Goal: Transaction & Acquisition: Purchase product/service

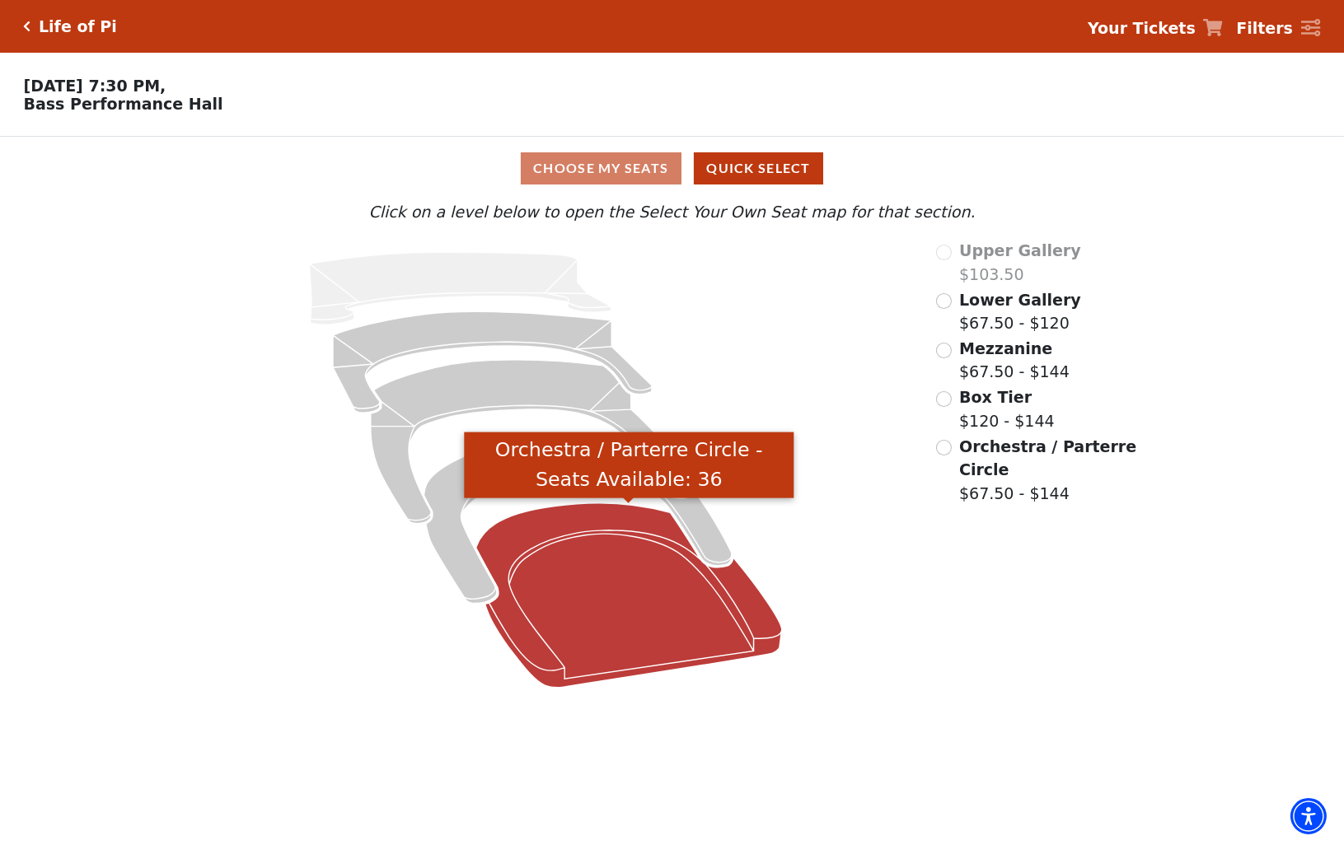
click at [631, 647] on icon "Orchestra / Parterre Circle - Seats Available: 36" at bounding box center [629, 595] width 306 height 185
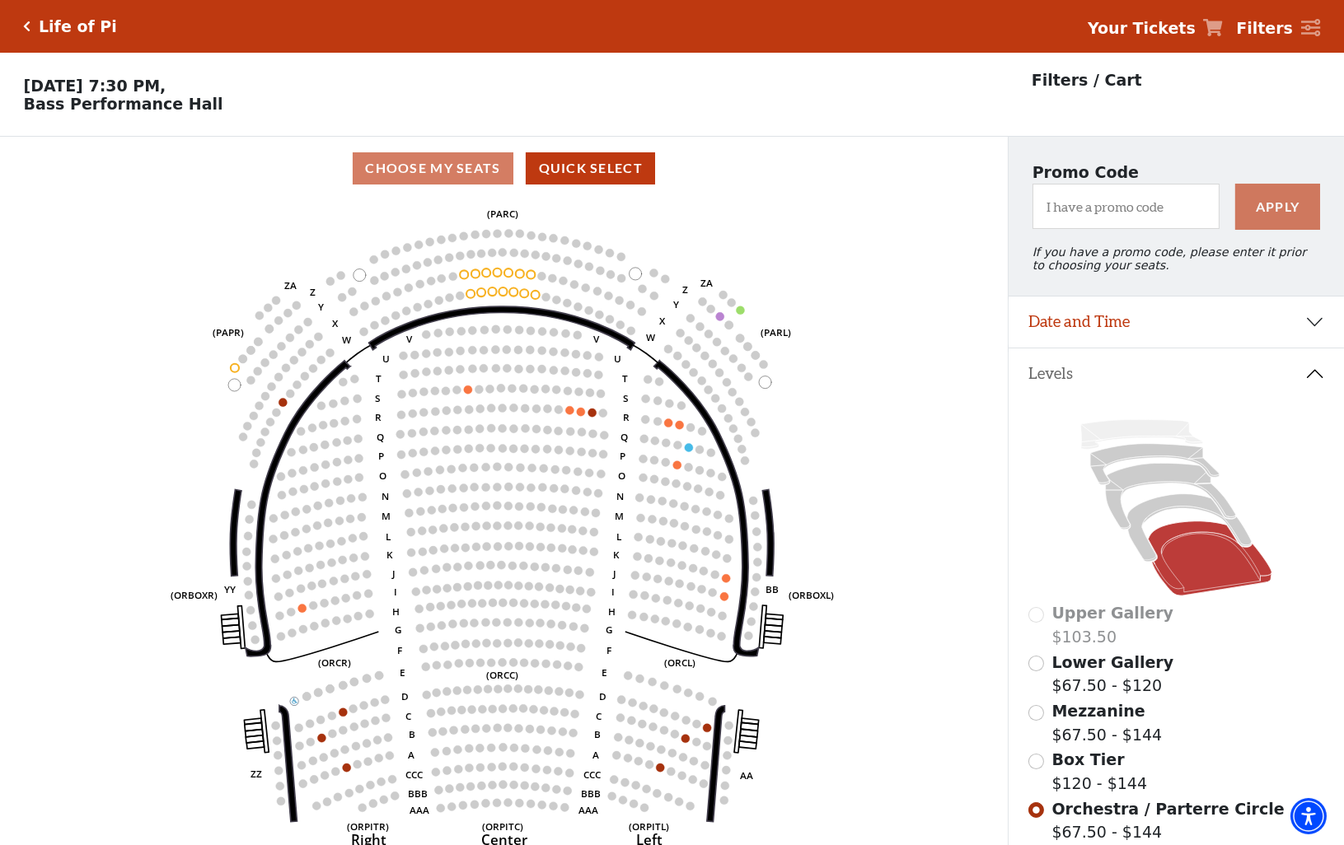
click at [118, 100] on p "Saturday, September 27 at 7:30 PM, Bass Performance Hall" at bounding box center [504, 95] width 1008 height 36
click at [59, 32] on h5 "Life of Pi" at bounding box center [78, 26] width 78 height 19
click at [27, 24] on icon "Click here to go back to filters" at bounding box center [27, 27] width 7 height 12
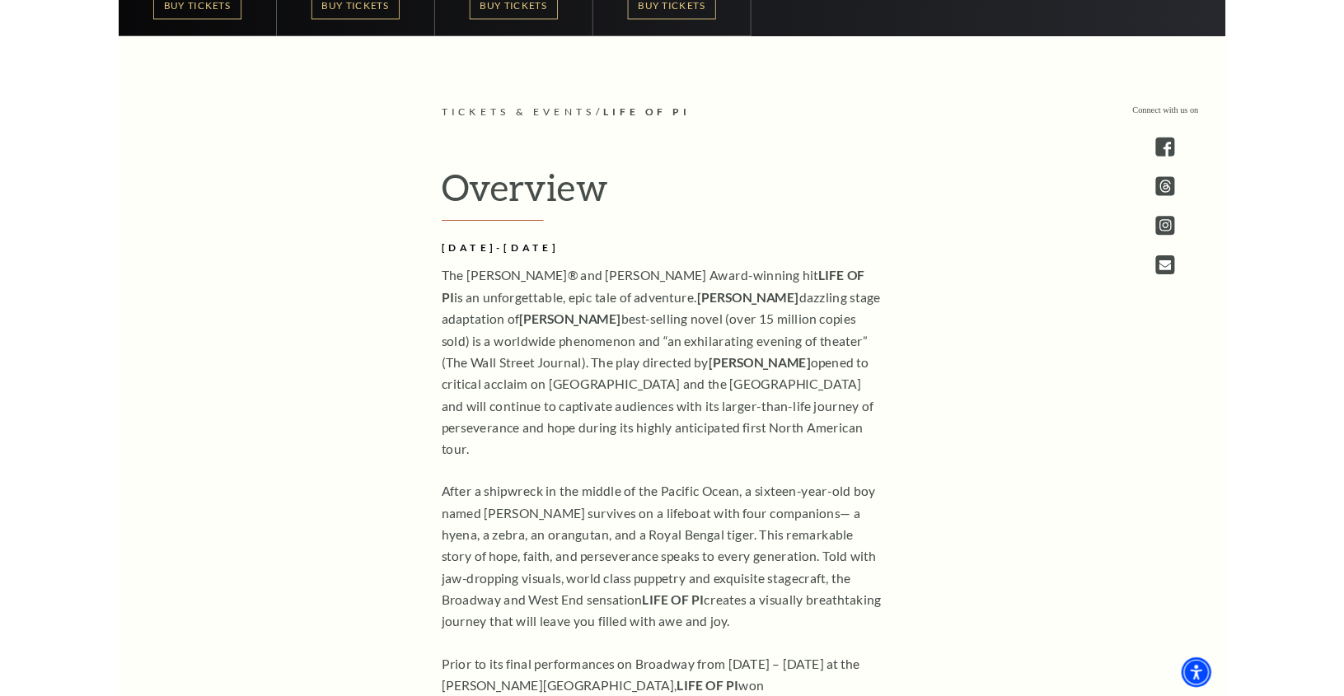
scroll to position [934, 0]
